Goal: Task Accomplishment & Management: Use online tool/utility

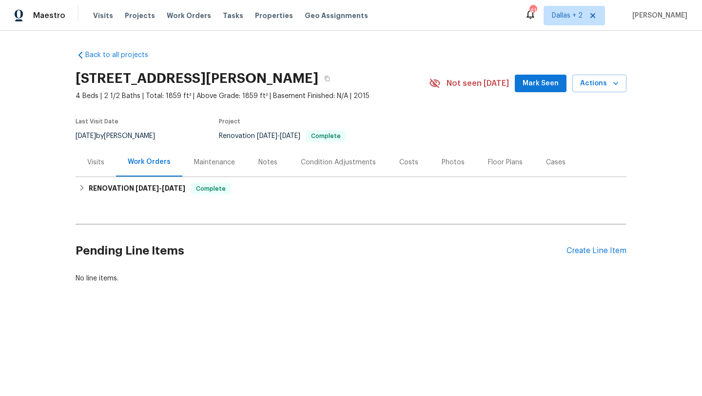
click at [207, 164] on div "Maintenance" at bounding box center [214, 162] width 41 height 10
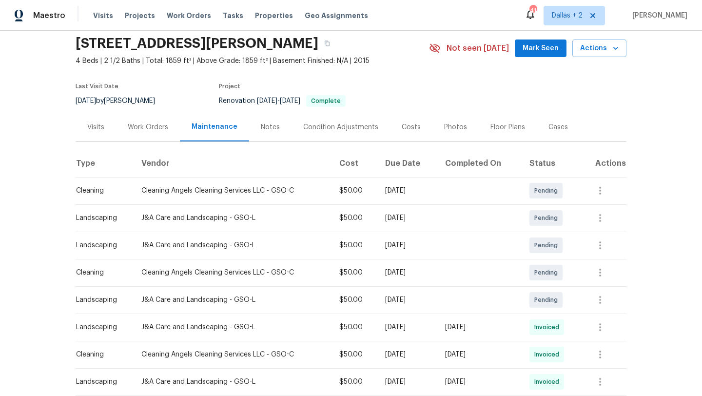
scroll to position [93, 0]
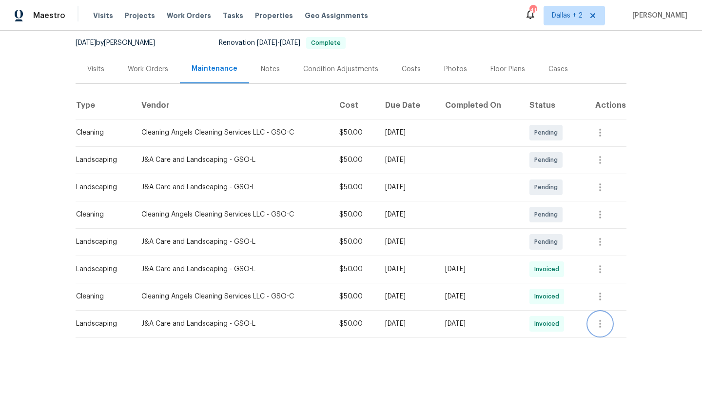
click at [606, 324] on icon "button" at bounding box center [600, 324] width 12 height 12
click at [597, 331] on li "View details" at bounding box center [626, 339] width 68 height 16
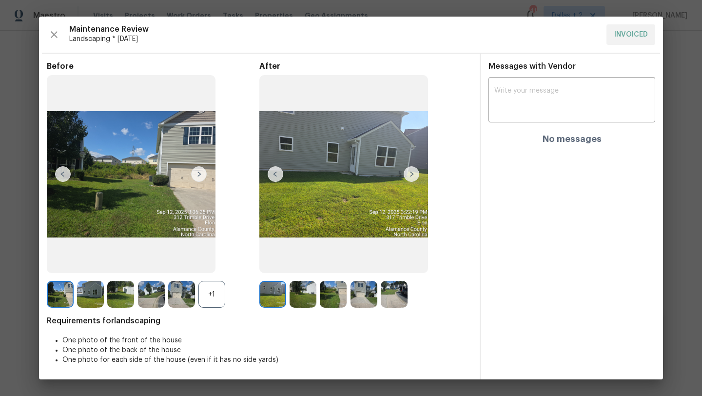
click at [210, 298] on div "+1" at bounding box center [211, 294] width 27 height 27
click at [308, 295] on img at bounding box center [302, 294] width 27 height 27
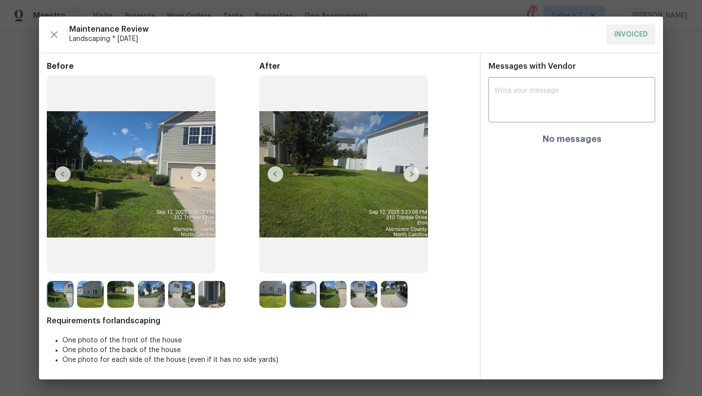
click at [414, 171] on img at bounding box center [411, 174] width 16 height 16
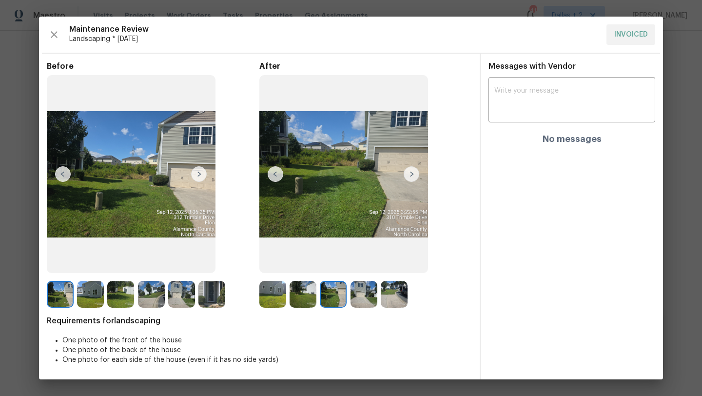
click at [342, 294] on img at bounding box center [333, 294] width 27 height 27
click at [357, 294] on img at bounding box center [363, 294] width 27 height 27
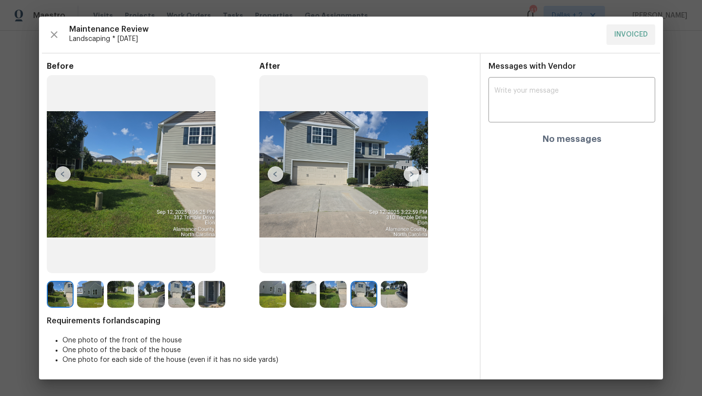
click at [386, 296] on img at bounding box center [394, 294] width 27 height 27
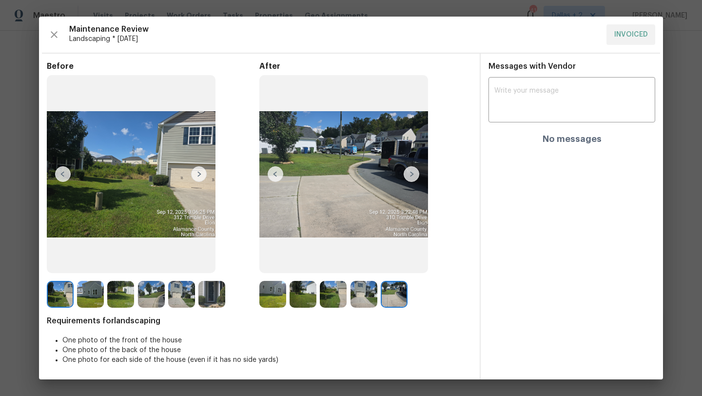
click at [270, 292] on img at bounding box center [272, 294] width 27 height 27
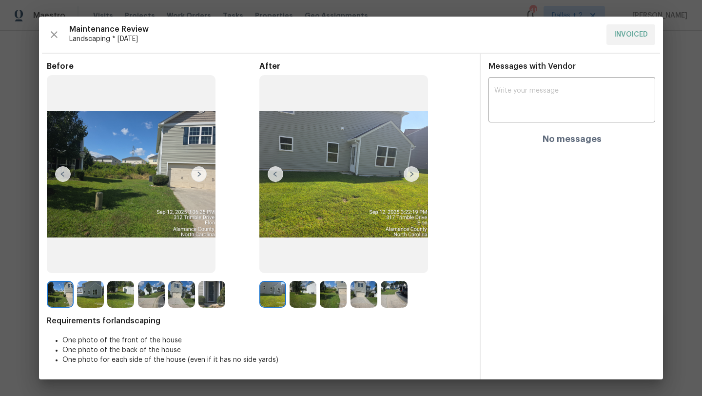
click at [300, 297] on img at bounding box center [302, 294] width 27 height 27
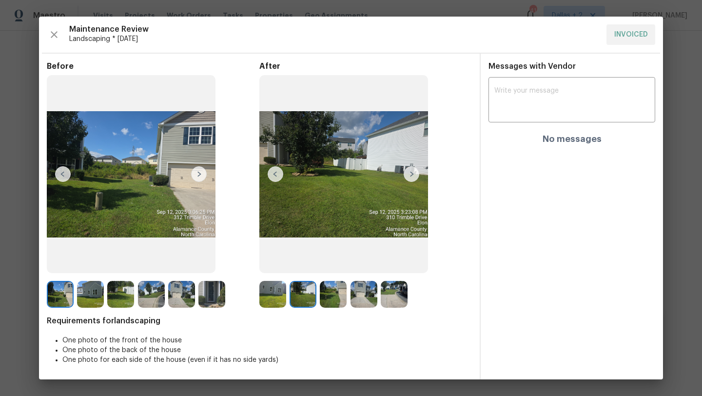
click at [326, 296] on img at bounding box center [333, 294] width 27 height 27
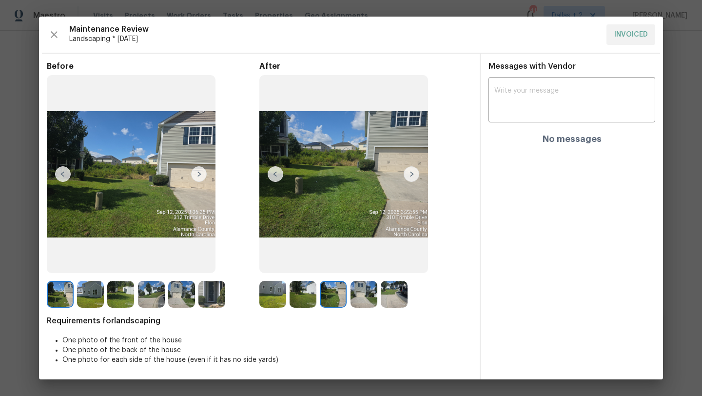
click at [345, 296] on img at bounding box center [333, 294] width 27 height 27
click at [373, 296] on img at bounding box center [363, 294] width 27 height 27
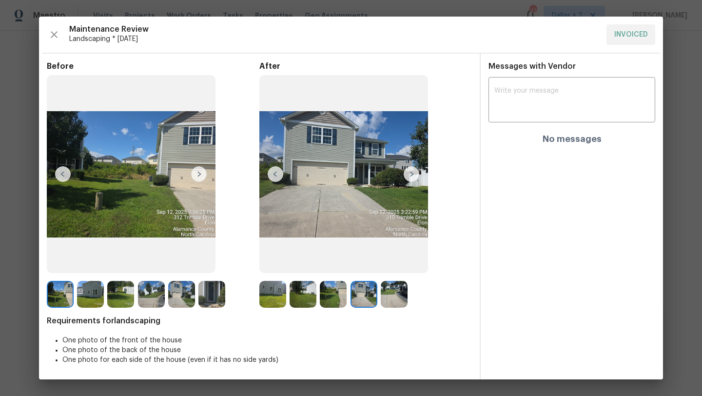
click at [394, 292] on img at bounding box center [394, 294] width 27 height 27
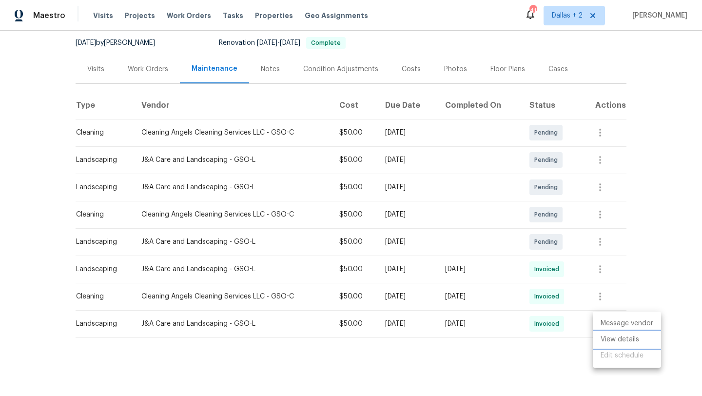
click at [613, 334] on li "View details" at bounding box center [626, 339] width 68 height 16
click at [651, 148] on div at bounding box center [351, 198] width 702 height 396
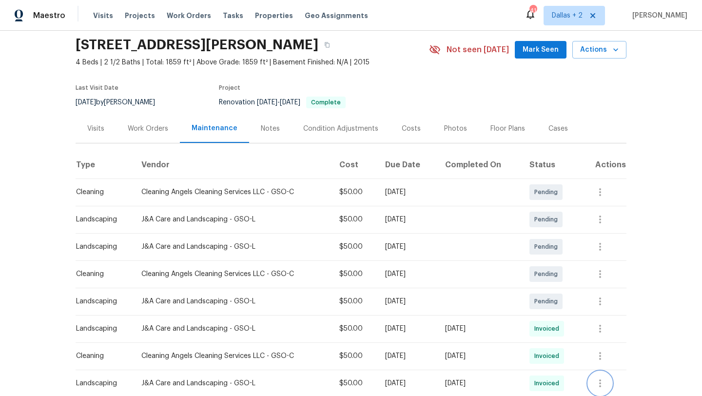
scroll to position [38, 0]
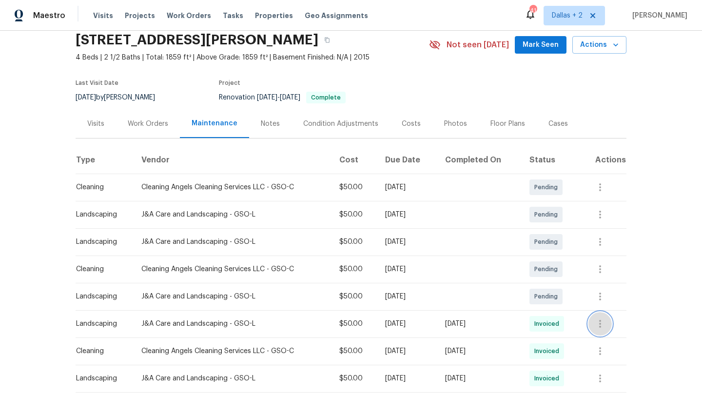
click at [602, 324] on icon "button" at bounding box center [600, 324] width 12 height 12
click at [607, 339] on li "View details" at bounding box center [626, 340] width 68 height 16
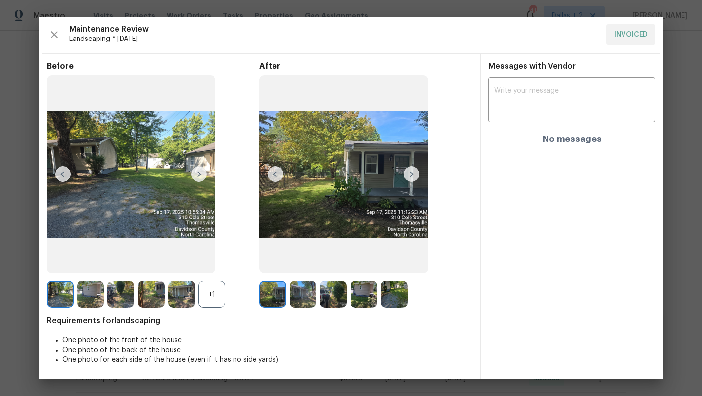
click at [409, 172] on img at bounding box center [411, 174] width 16 height 16
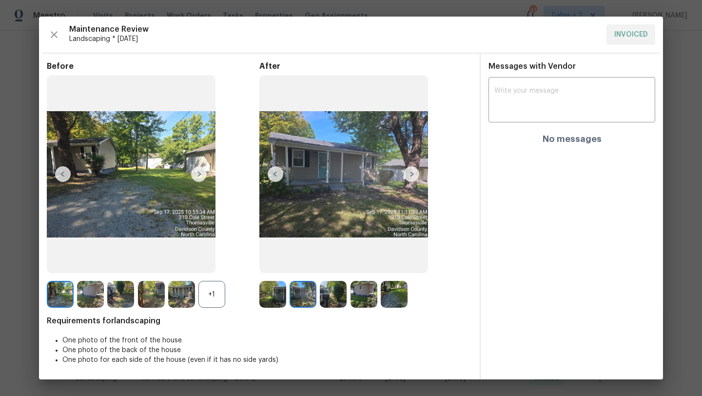
click at [409, 172] on img at bounding box center [411, 174] width 16 height 16
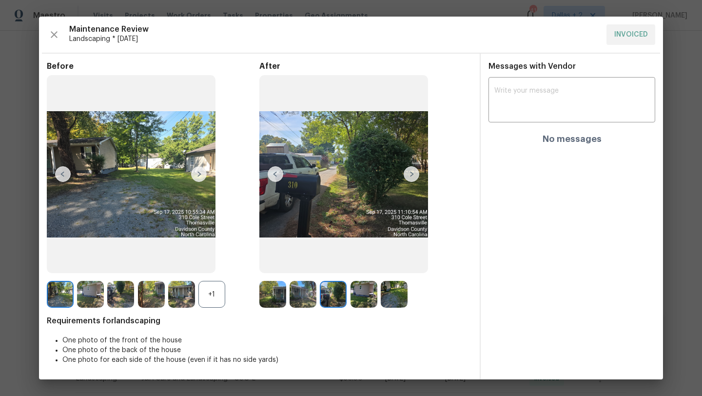
click at [409, 172] on img at bounding box center [411, 174] width 16 height 16
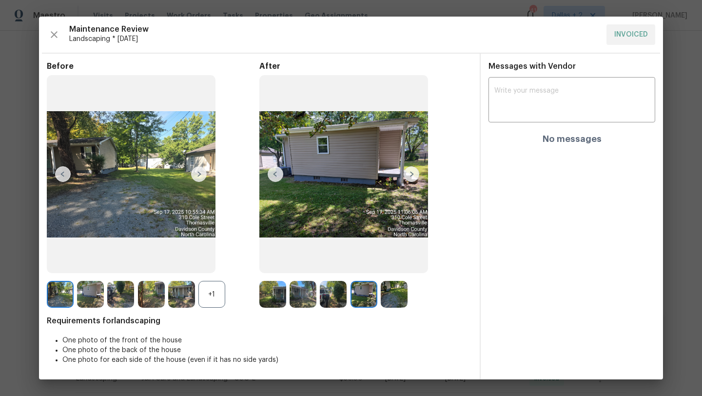
click at [182, 288] on img at bounding box center [181, 294] width 27 height 27
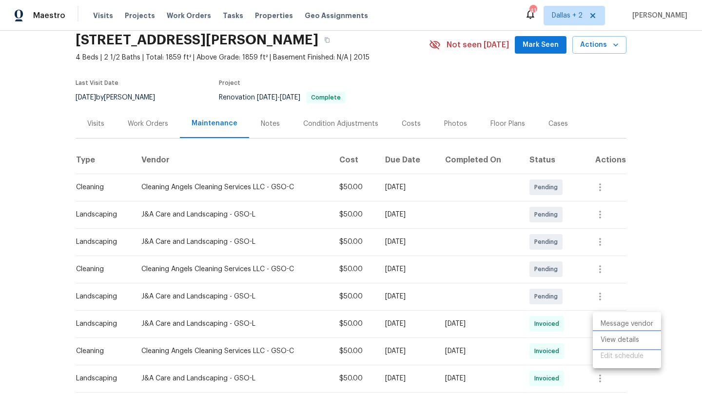
click at [621, 335] on li "View details" at bounding box center [626, 340] width 68 height 16
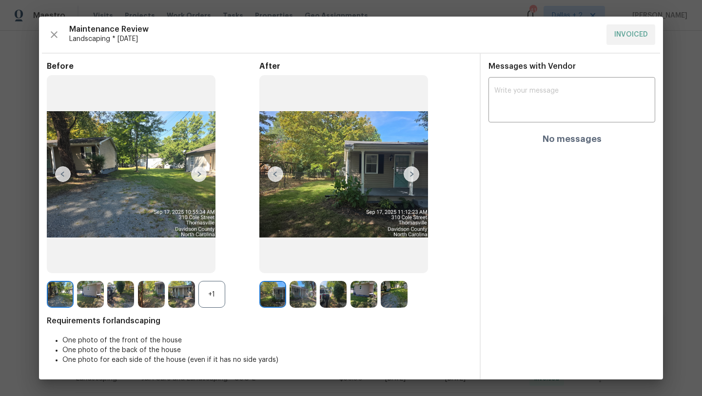
click at [192, 225] on img at bounding box center [131, 174] width 169 height 198
drag, startPoint x: 182, startPoint y: 223, endPoint x: 189, endPoint y: 222, distance: 6.5
click at [247, 234] on div "Before +1" at bounding box center [153, 184] width 212 height 246
click at [329, 300] on img at bounding box center [333, 294] width 27 height 27
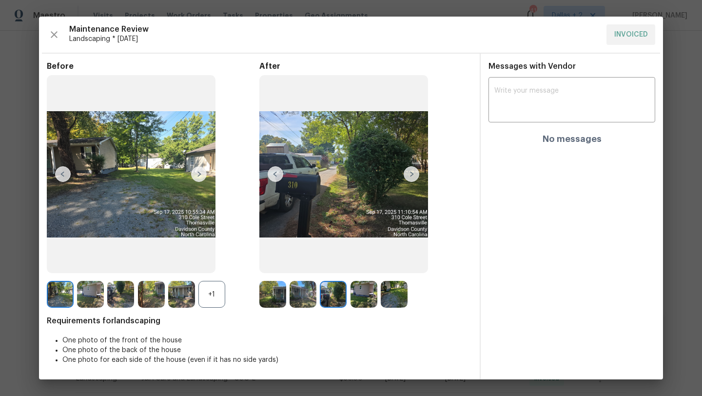
click at [309, 295] on img at bounding box center [302, 294] width 27 height 27
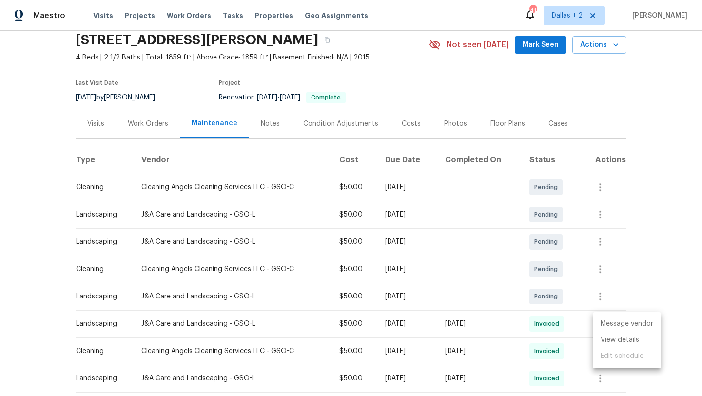
click at [641, 196] on div at bounding box center [351, 198] width 702 height 396
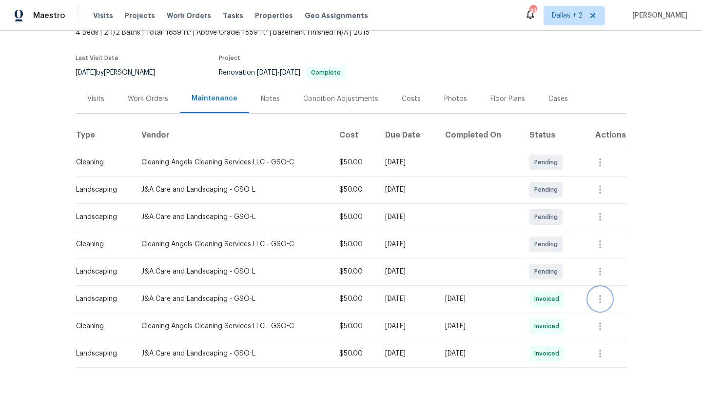
scroll to position [0, 0]
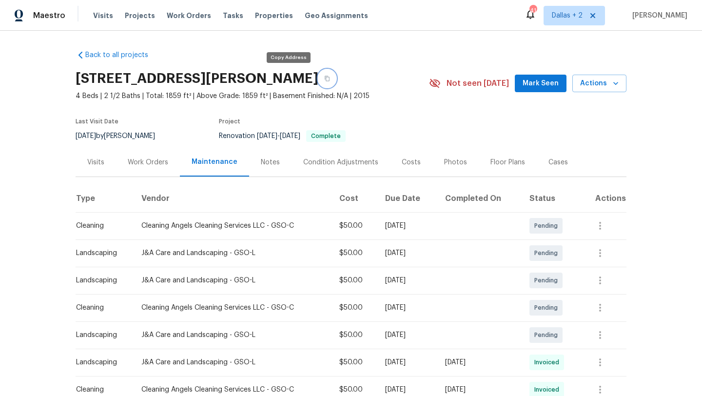
click at [324, 76] on icon "button" at bounding box center [327, 79] width 6 height 6
